Goal: Check status: Check status

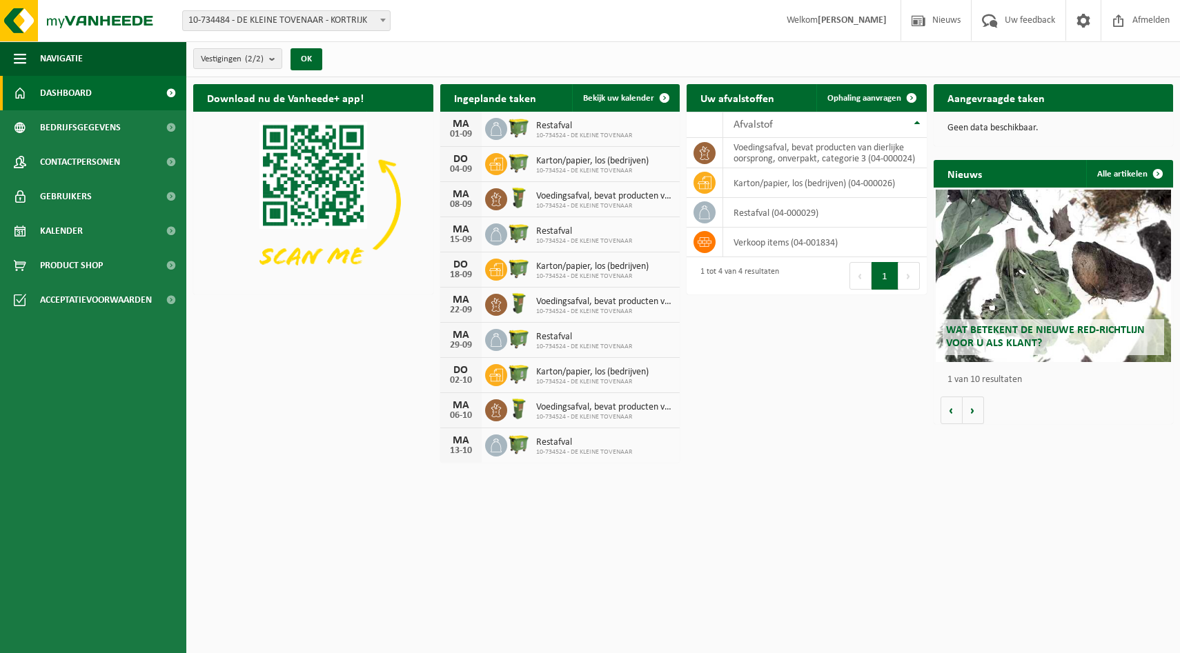
click at [250, 19] on span "10-734484 - DE KLEINE TOVENAAR - KORTRIJK" at bounding box center [286, 20] width 207 height 19
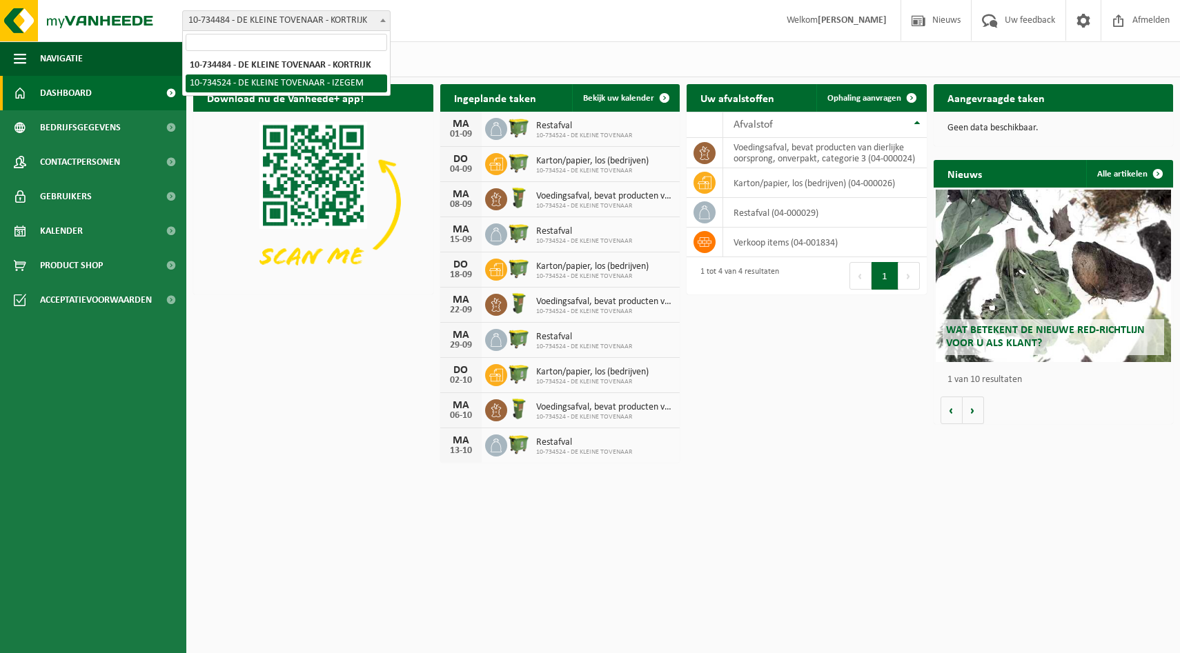
select select "23067"
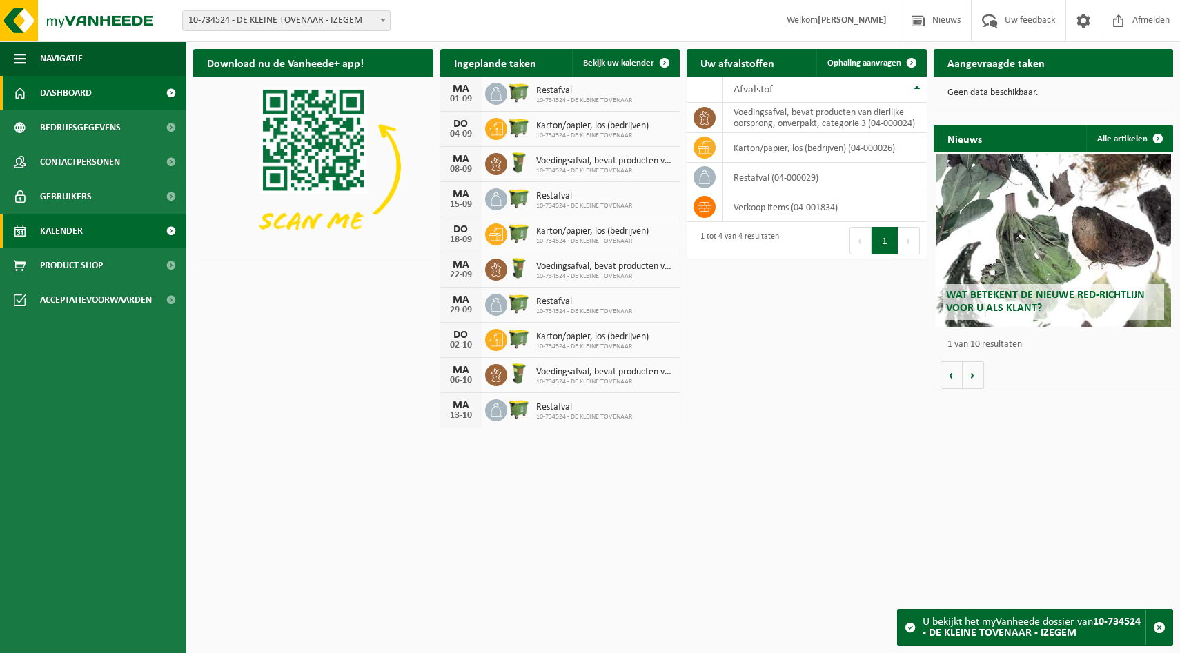
click at [94, 228] on link "Kalender" at bounding box center [93, 231] width 186 height 34
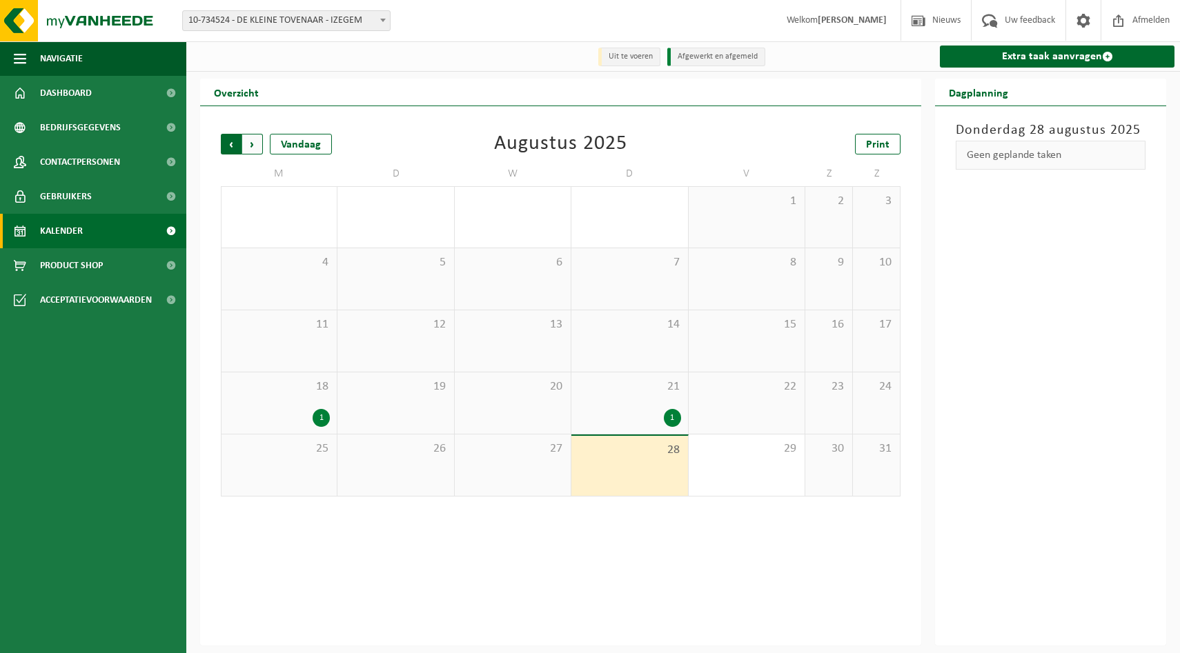
click at [250, 144] on span "Volgende" at bounding box center [252, 144] width 21 height 21
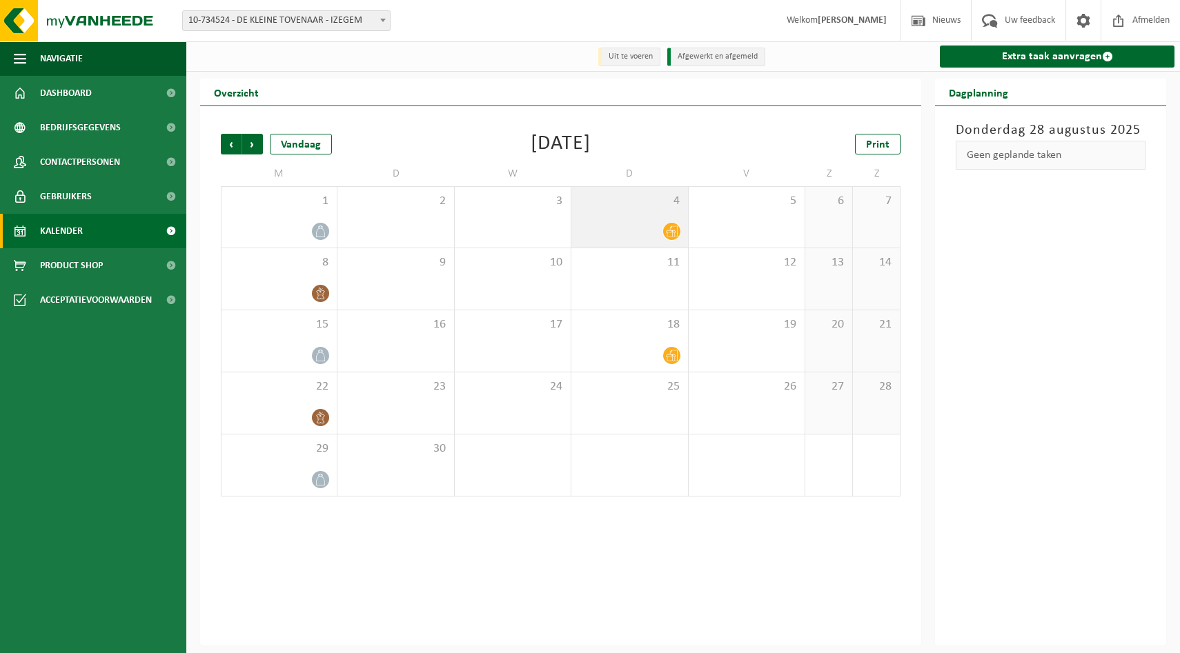
click at [650, 221] on div "4" at bounding box center [629, 217] width 116 height 61
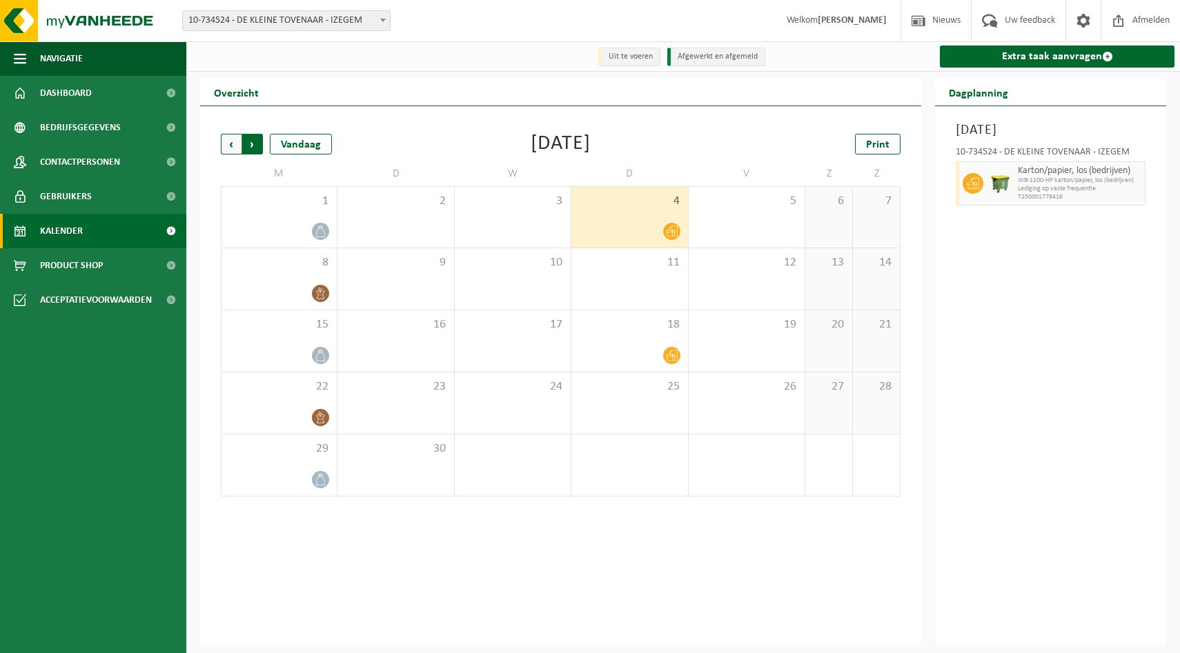
click at [232, 143] on span "Vorige" at bounding box center [231, 144] width 21 height 21
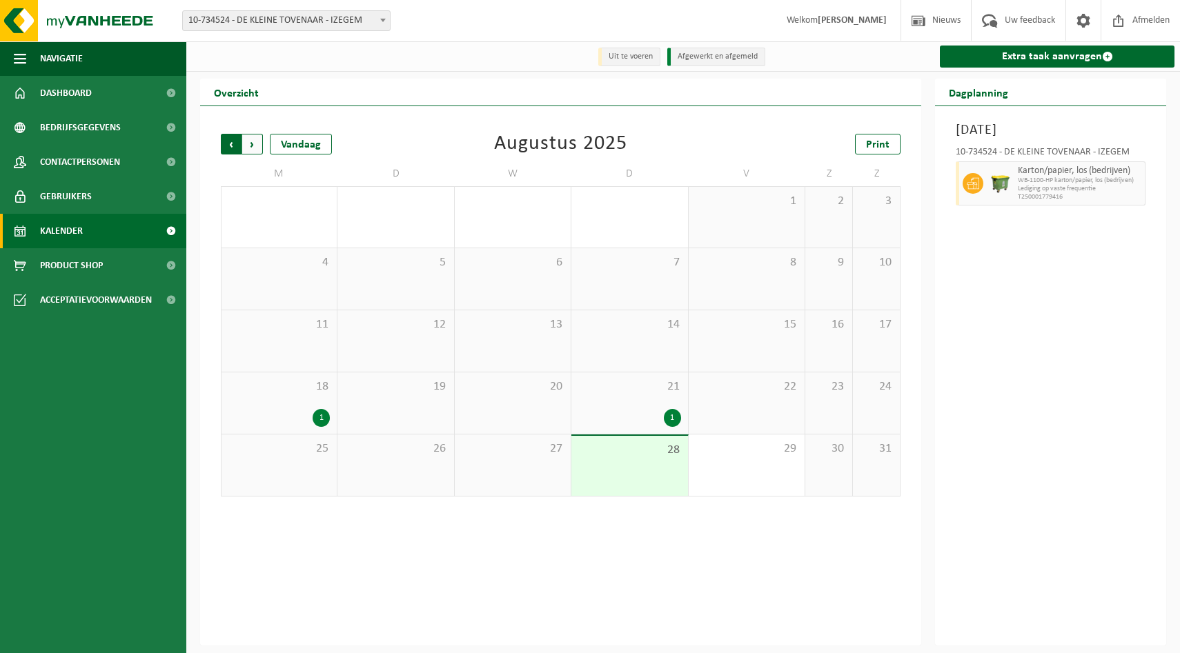
click at [252, 142] on span "Volgende" at bounding box center [252, 144] width 21 height 21
